Goal: Task Accomplishment & Management: Use online tool/utility

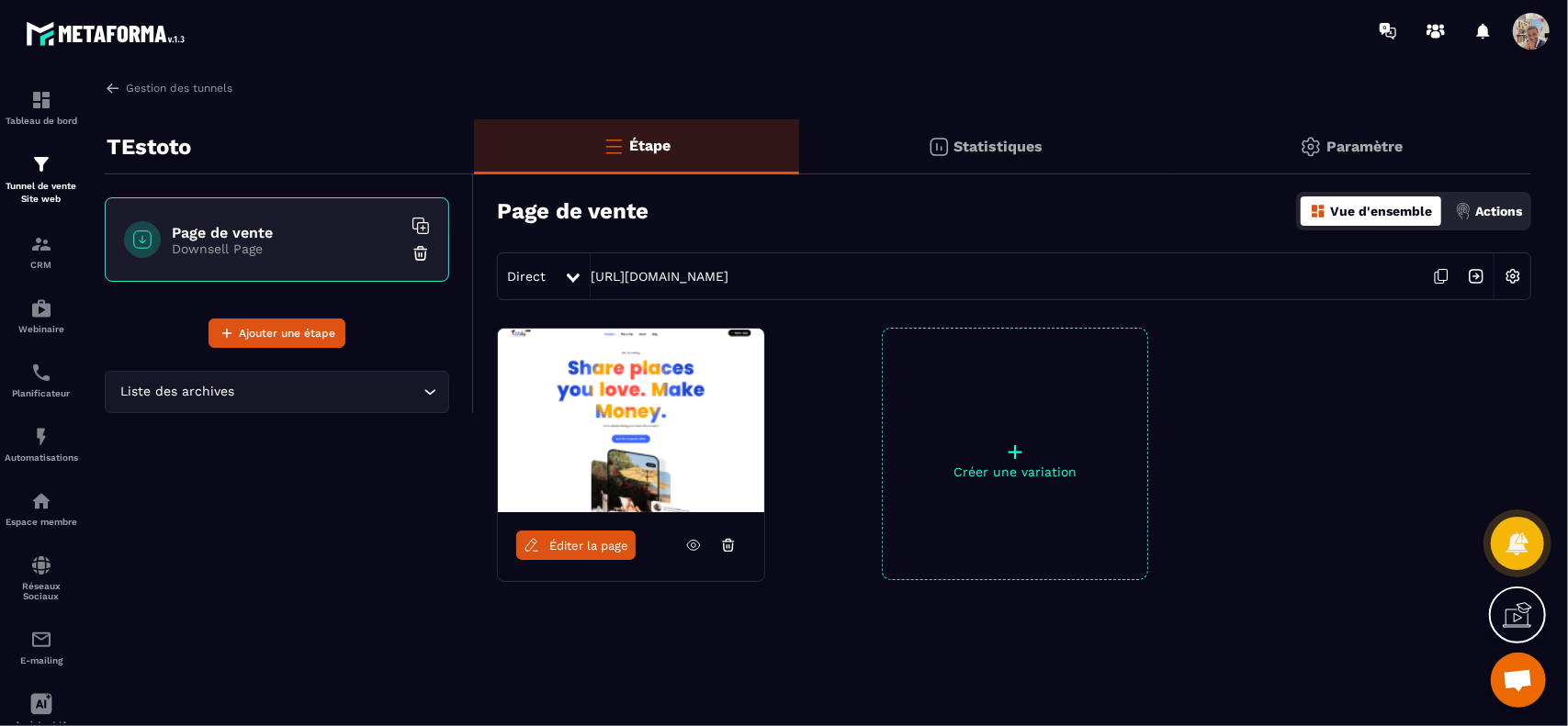
click at [1327, 148] on p "Paramètre" at bounding box center [1365, 146] width 76 height 18
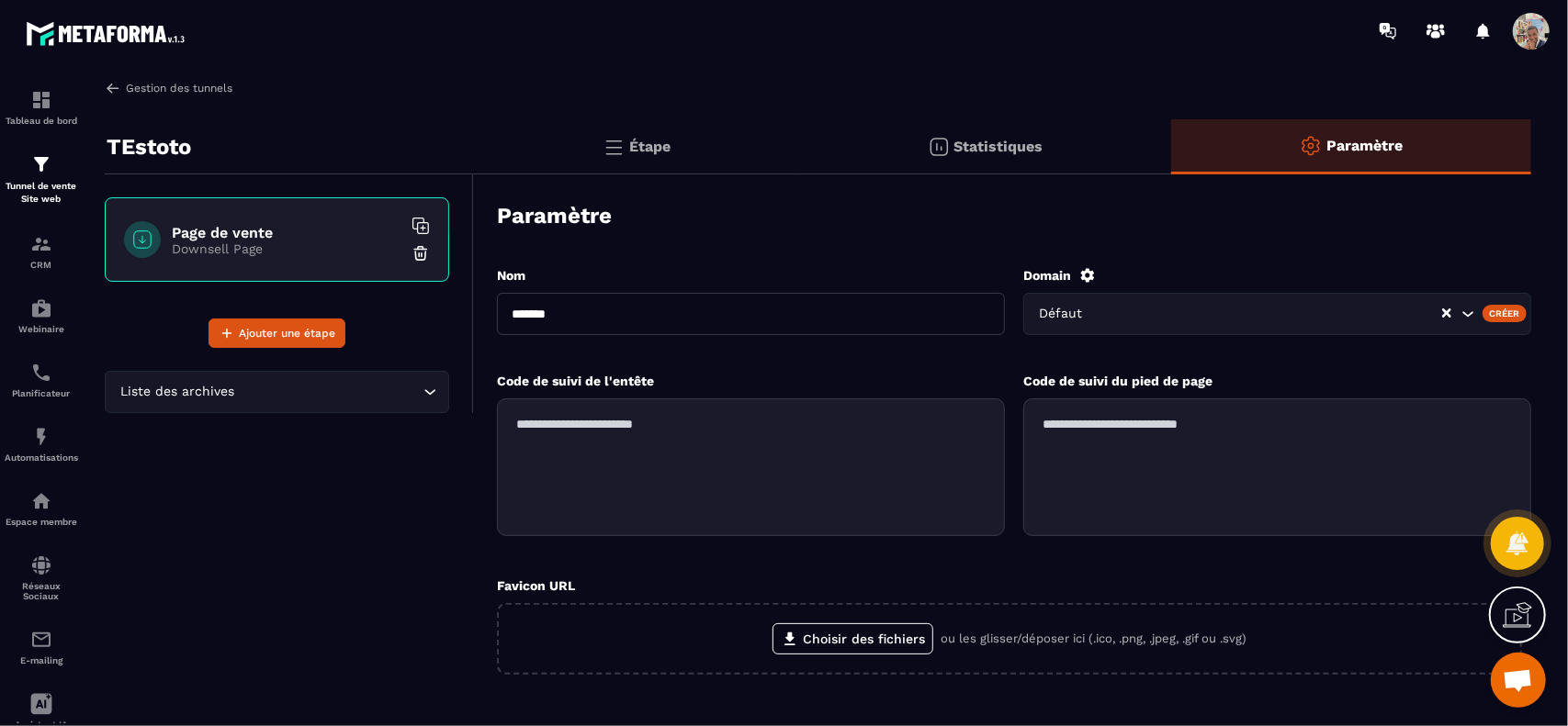
click at [111, 90] on img at bounding box center [113, 88] width 17 height 17
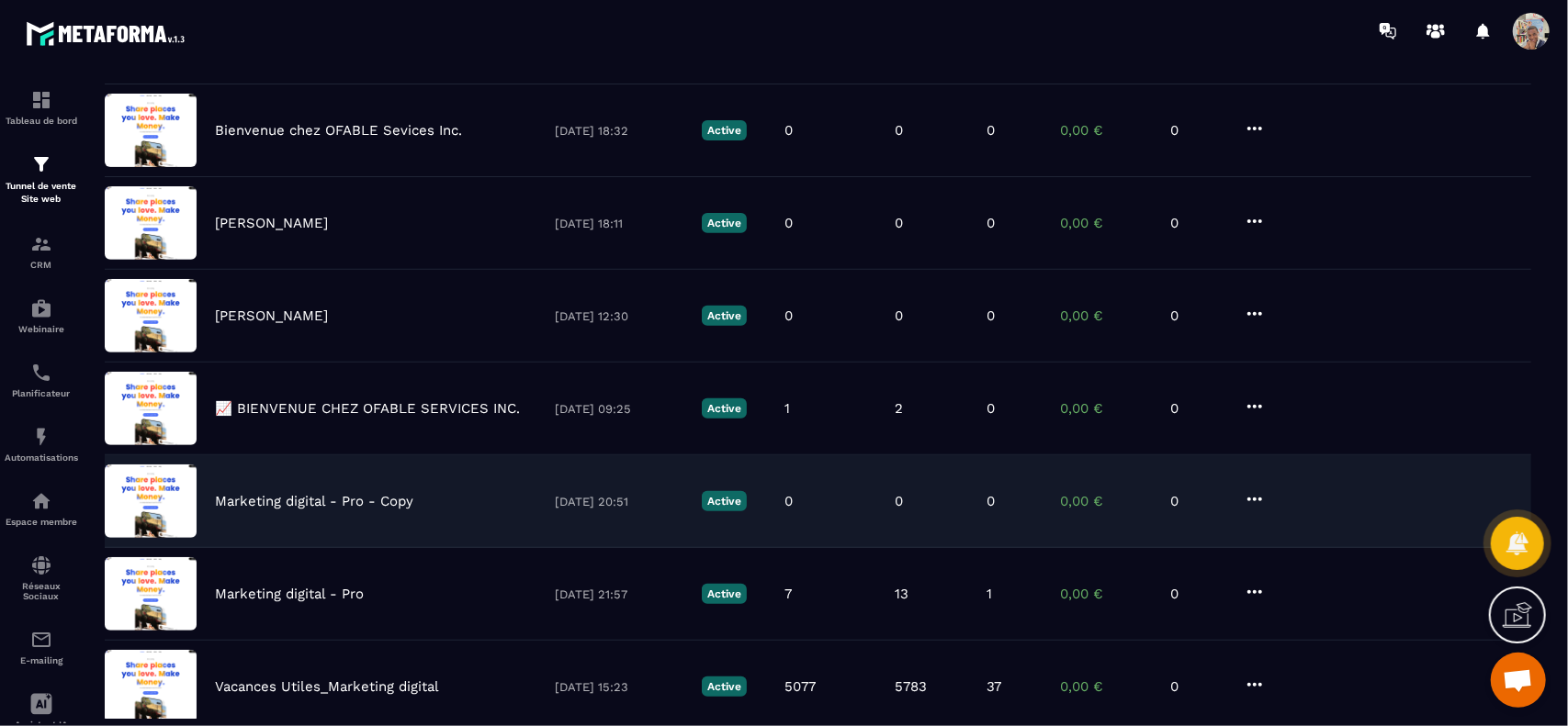
scroll to position [562, 0]
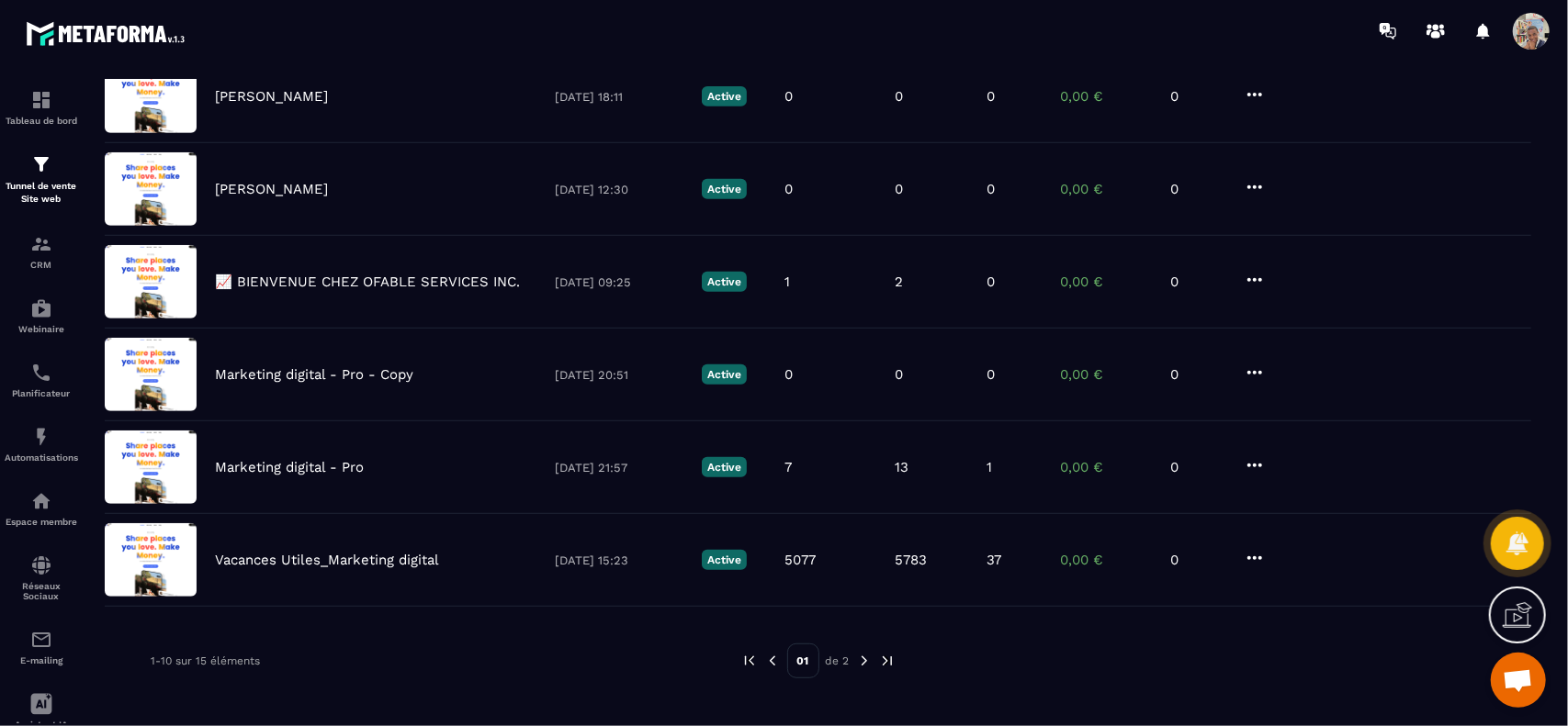
click at [864, 656] on img at bounding box center [865, 661] width 17 height 17
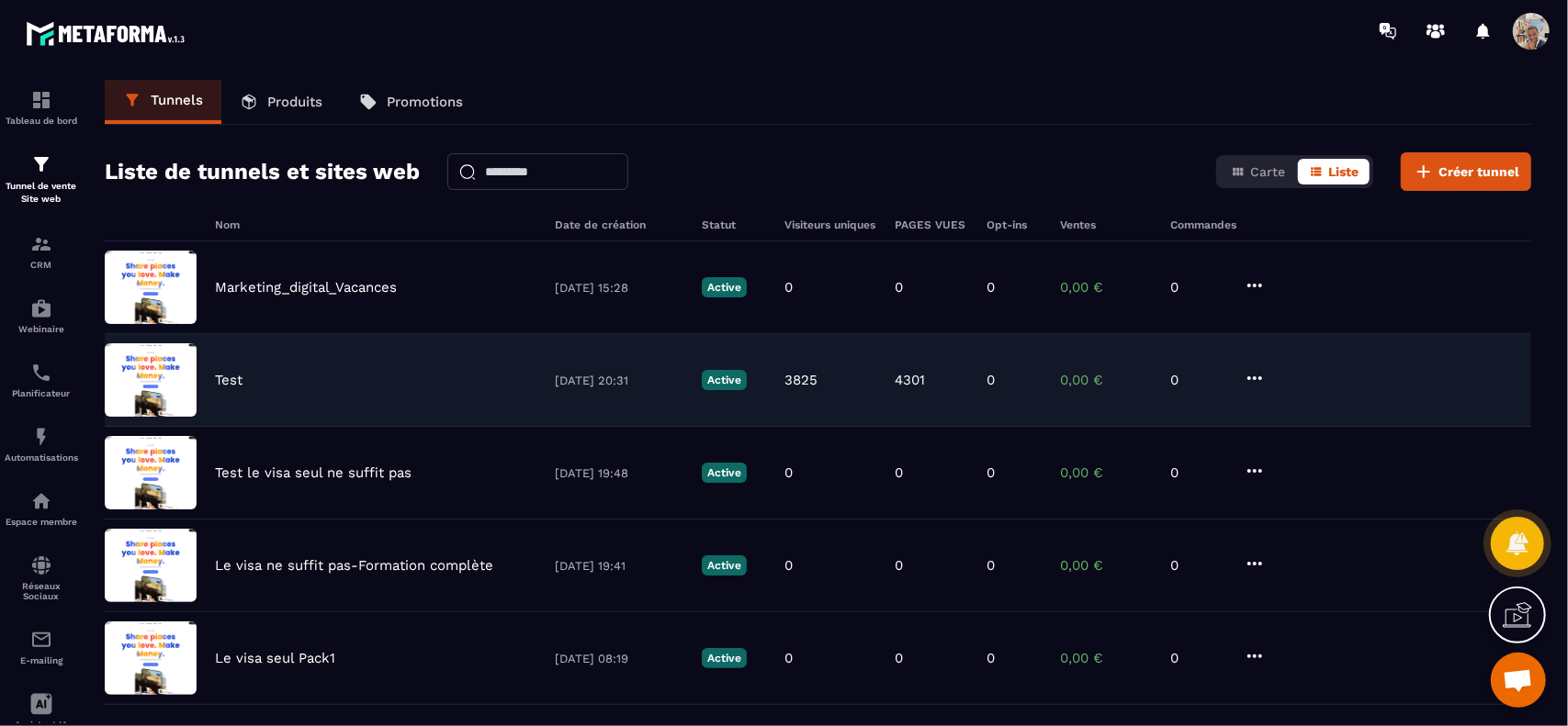
click at [416, 378] on div "Test" at bounding box center [376, 380] width 322 height 17
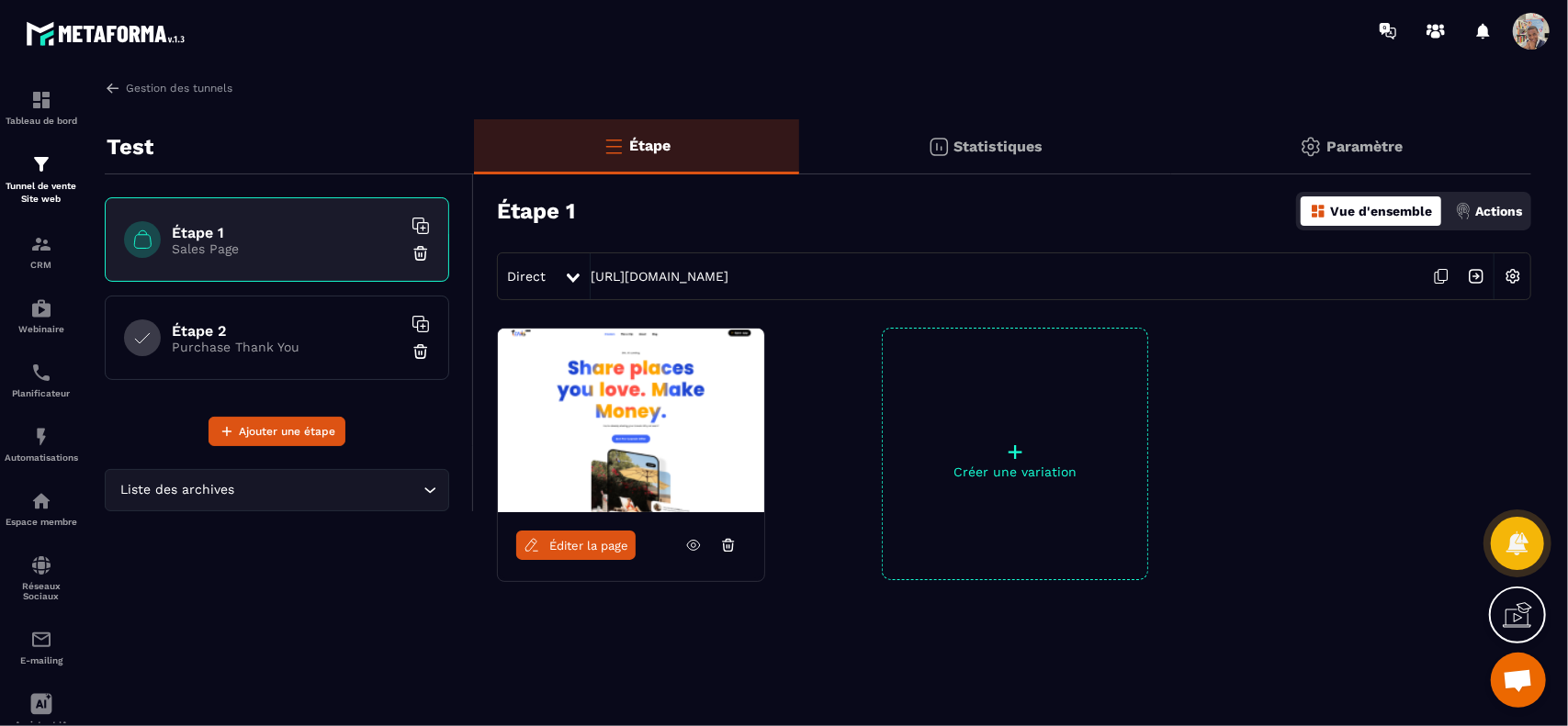
click at [1017, 458] on p "+" at bounding box center [1015, 452] width 265 height 26
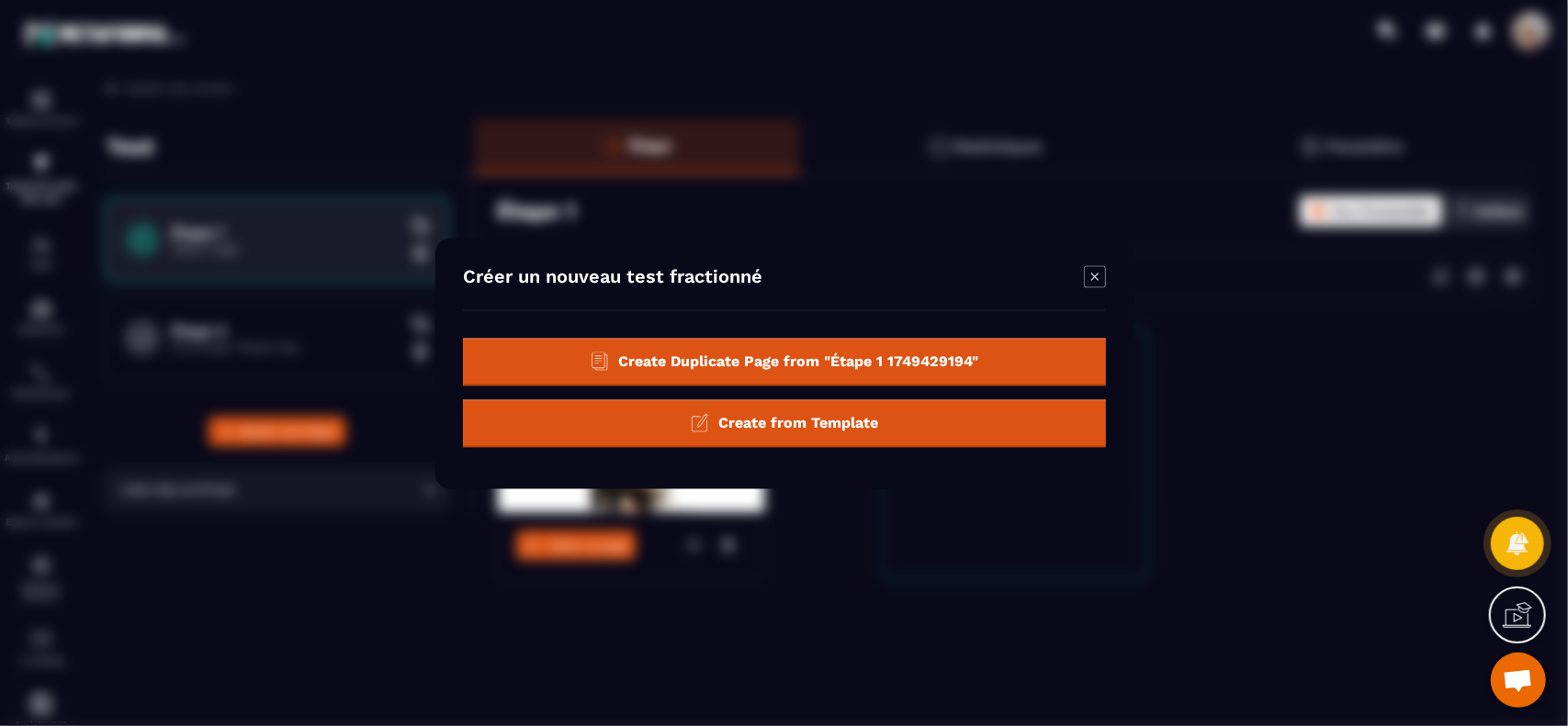
click at [859, 363] on span "Create Duplicate Page from "Étape 1 1749429194"" at bounding box center [798, 361] width 360 height 18
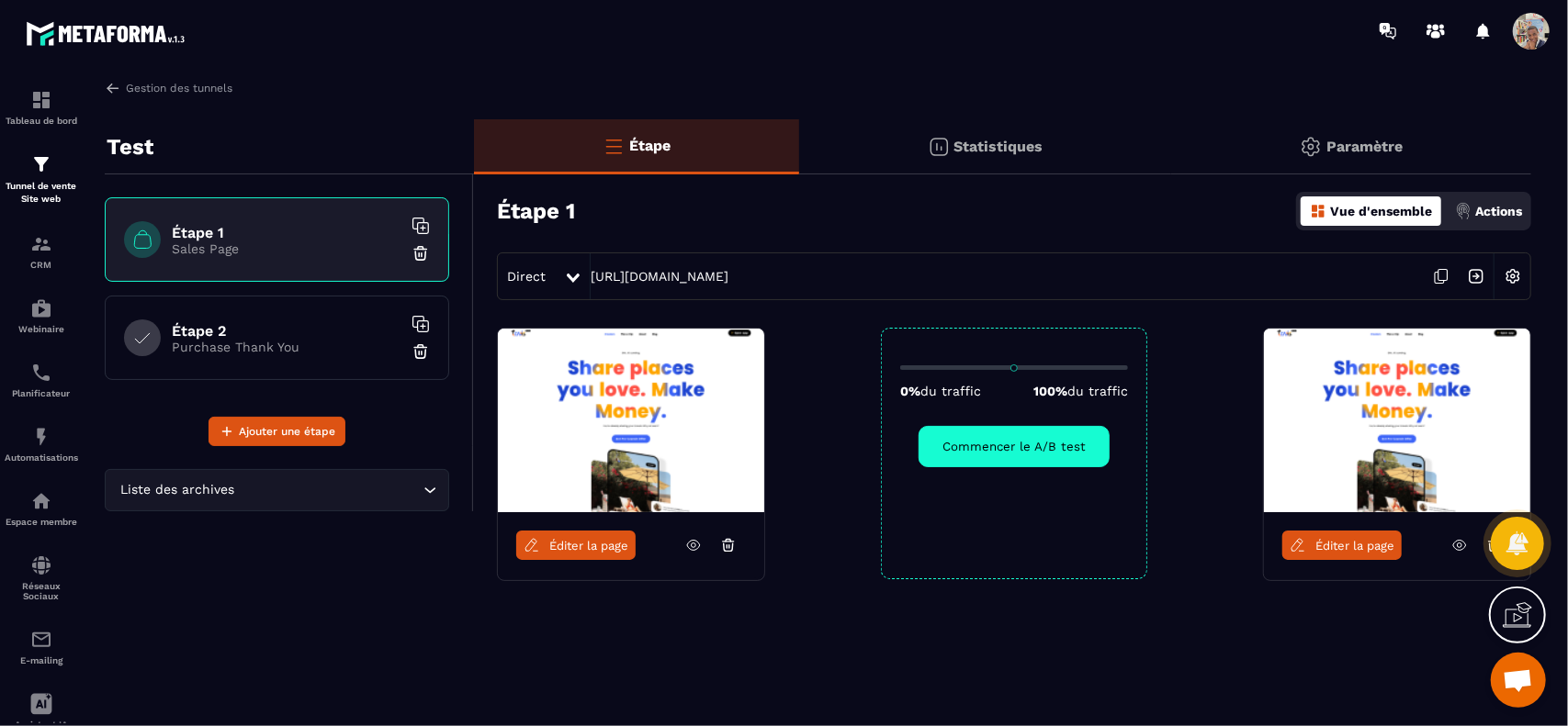
click at [1459, 545] on icon at bounding box center [1460, 546] width 17 height 17
click at [728, 271] on link "[URL][DOMAIN_NAME]" at bounding box center [659, 276] width 138 height 15
click at [1483, 550] on div at bounding box center [1495, 546] width 35 height 30
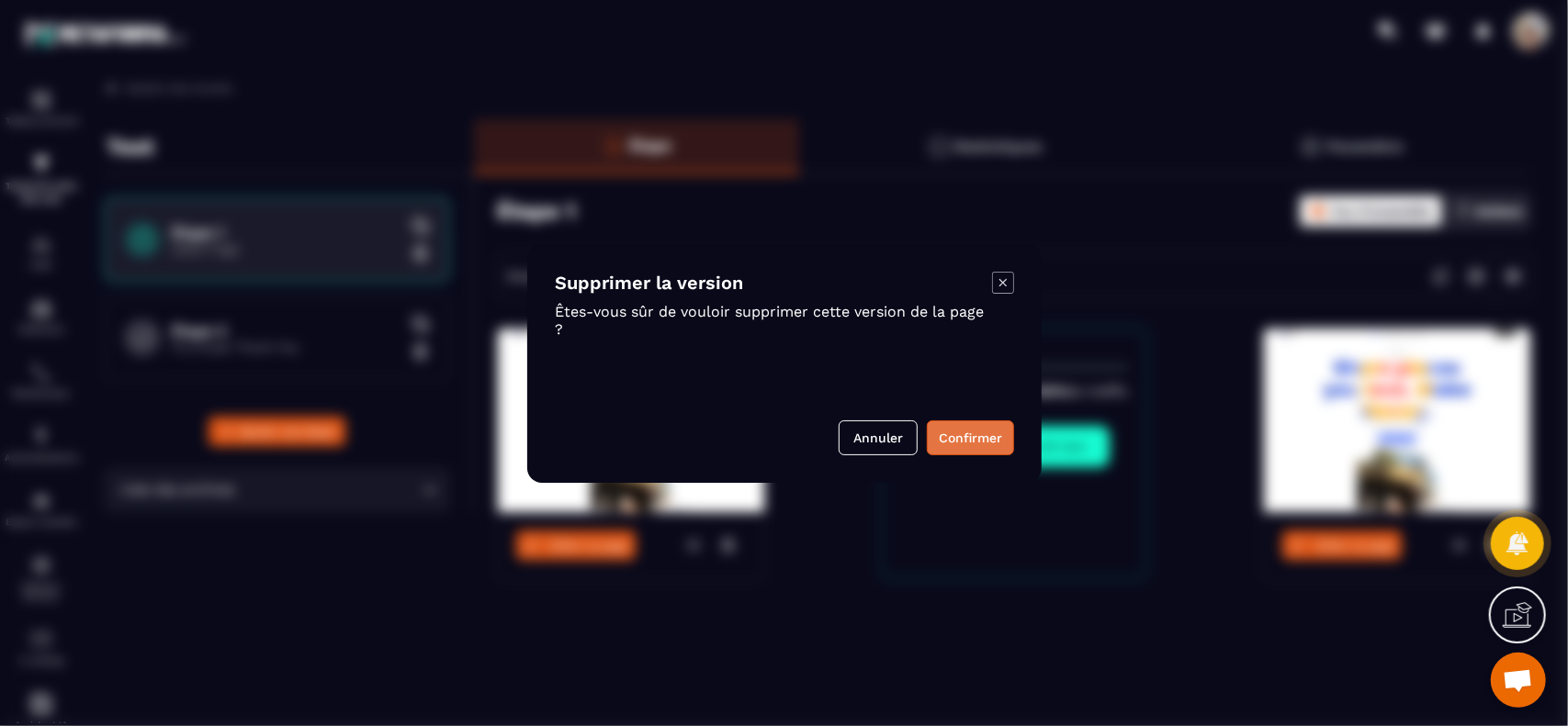
click at [968, 431] on button "Confirmer" at bounding box center [971, 438] width 87 height 35
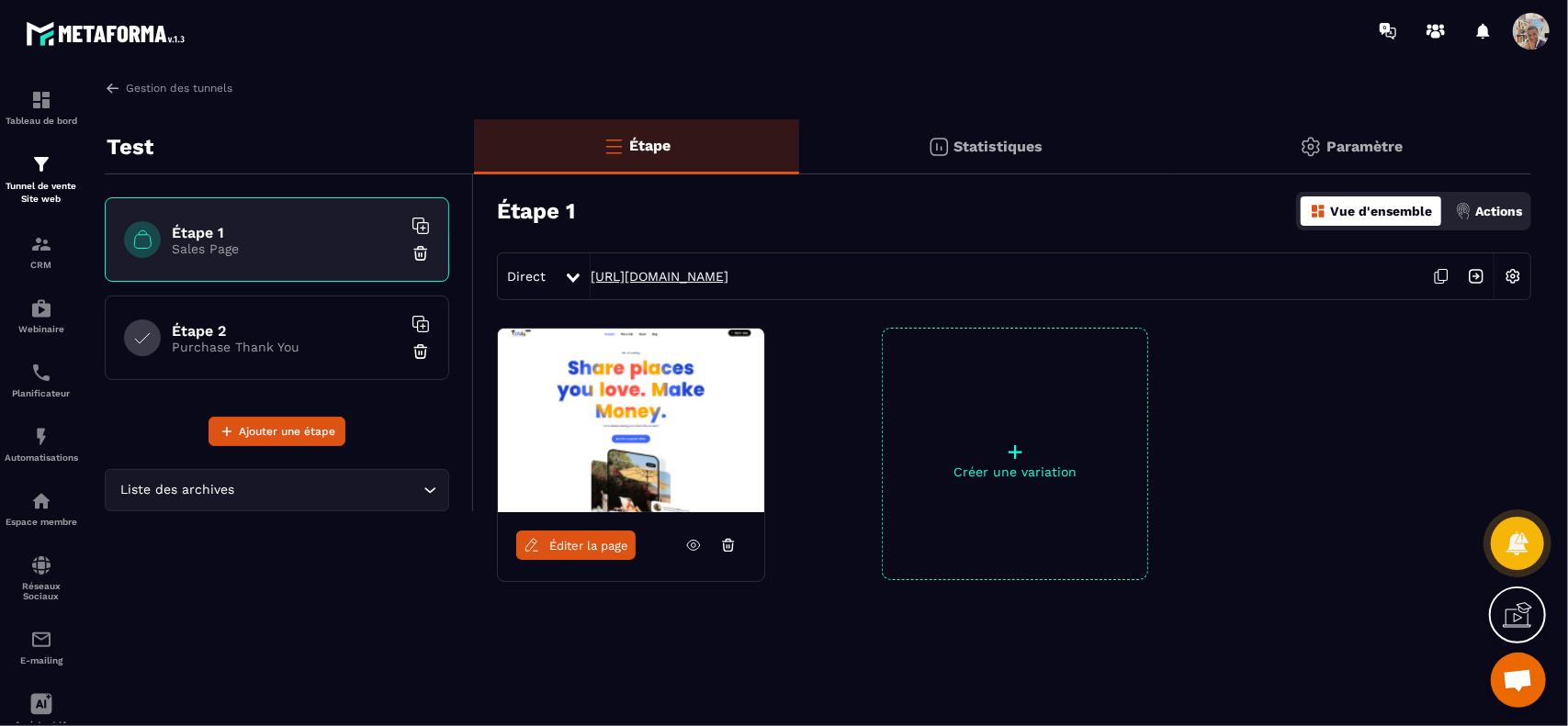
click at [728, 279] on link "[URL][DOMAIN_NAME]" at bounding box center [659, 276] width 138 height 15
